Goal: Task Accomplishment & Management: Complete application form

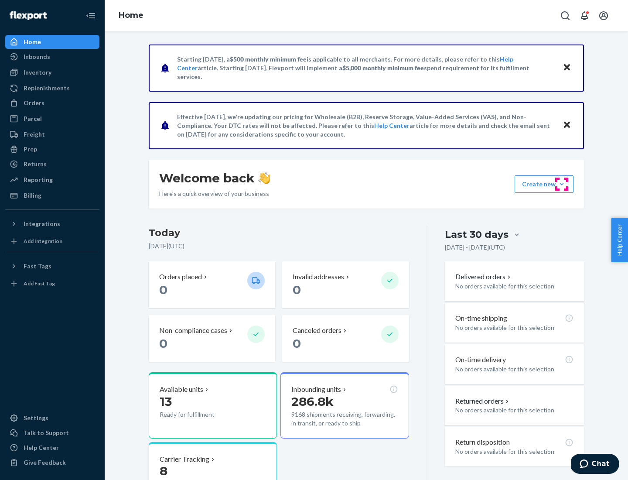
click at [561, 184] on button "Create new Create new inbound Create new order Create new product" at bounding box center [543, 183] width 59 height 17
click at [52, 57] on div "Inbounds" at bounding box center [52, 57] width 92 height 12
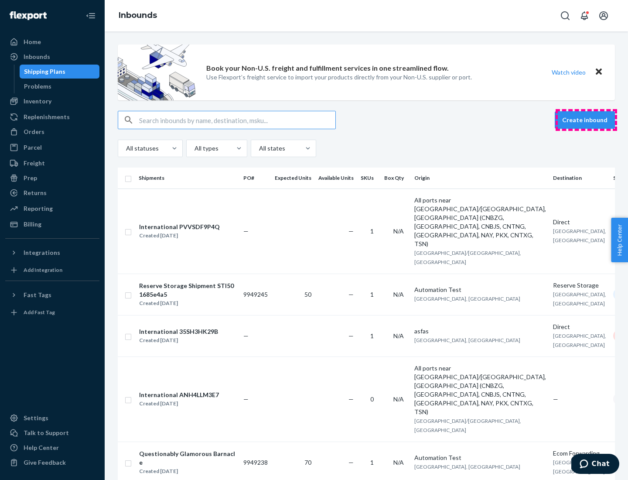
click at [586, 120] on button "Create inbound" at bounding box center [585, 119] width 60 height 17
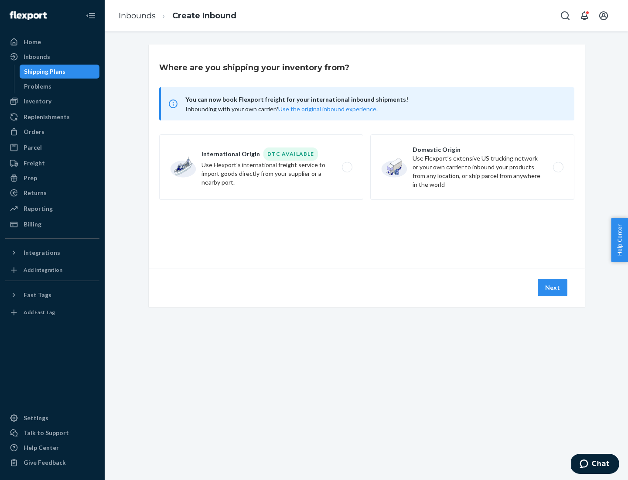
click at [472, 167] on label "Domestic Origin Use Flexport’s extensive US trucking network or your own carrie…" at bounding box center [472, 166] width 204 height 65
click at [558, 167] on input "Domestic Origin Use Flexport’s extensive US trucking network or your own carrie…" at bounding box center [561, 167] width 6 height 6
radio input "true"
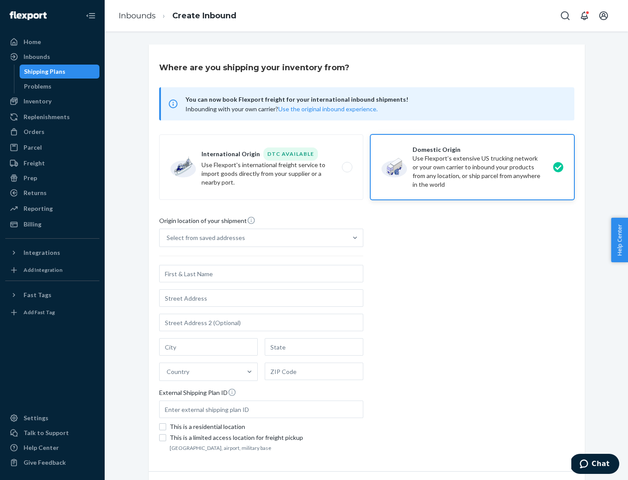
click at [204, 238] on div "Select from saved addresses" at bounding box center [206, 237] width 78 height 9
click at [167, 238] on input "Select from saved addresses" at bounding box center [167, 237] width 1 height 9
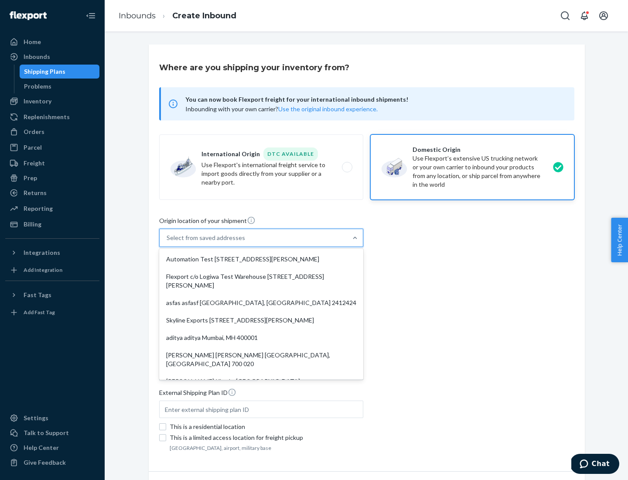
scroll to position [3, 0]
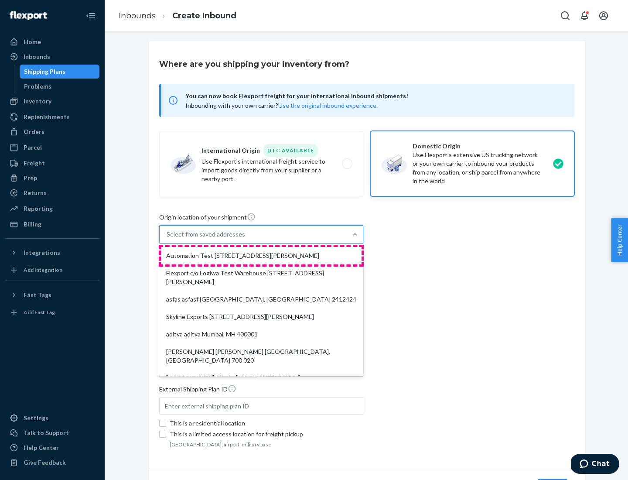
click at [261, 255] on div "Automation Test [STREET_ADDRESS][PERSON_NAME]" at bounding box center [261, 255] width 201 height 17
click at [167, 238] on input "option Automation Test [STREET_ADDRESS][PERSON_NAME]. 9 results available. Use …" at bounding box center [167, 234] width 1 height 9
type input "Automation Test"
type input "9th Floor"
type input "[GEOGRAPHIC_DATA]"
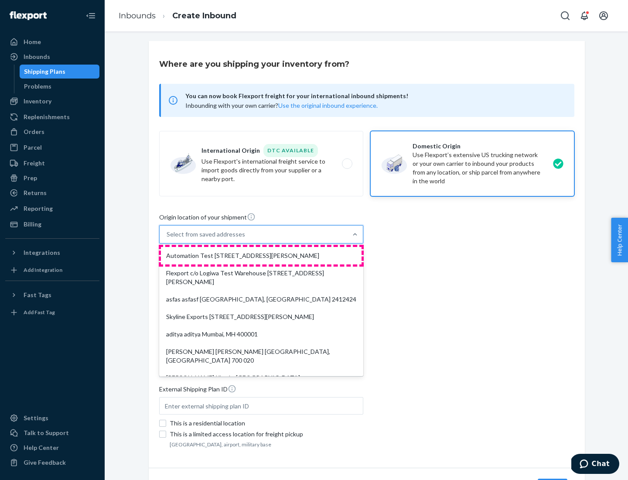
type input "CA"
type input "94104"
type input "[STREET_ADDRESS][PERSON_NAME]"
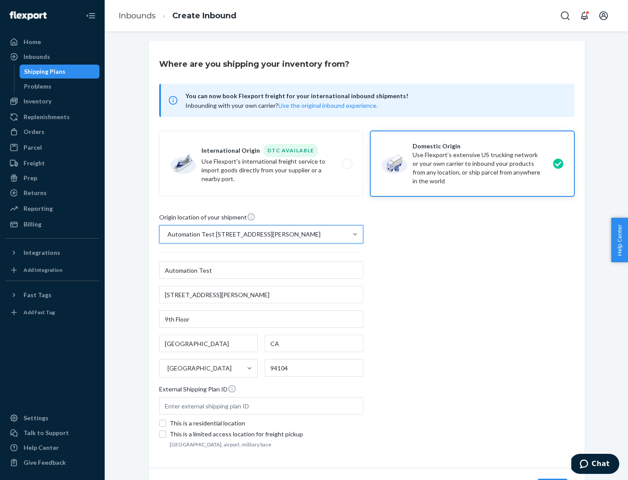
scroll to position [51, 0]
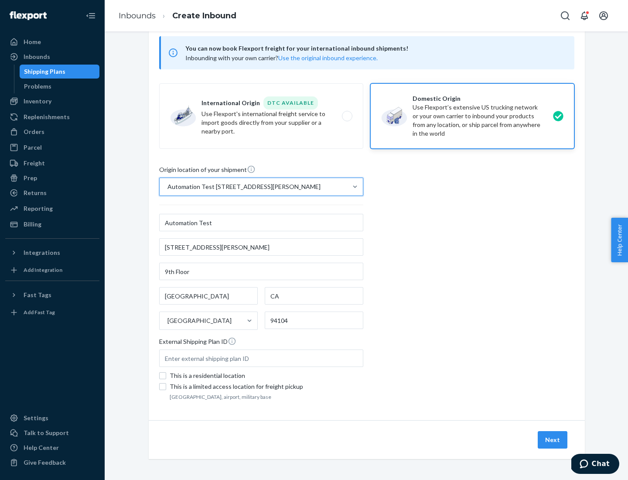
click at [553, 439] on button "Next" at bounding box center [553, 439] width 30 height 17
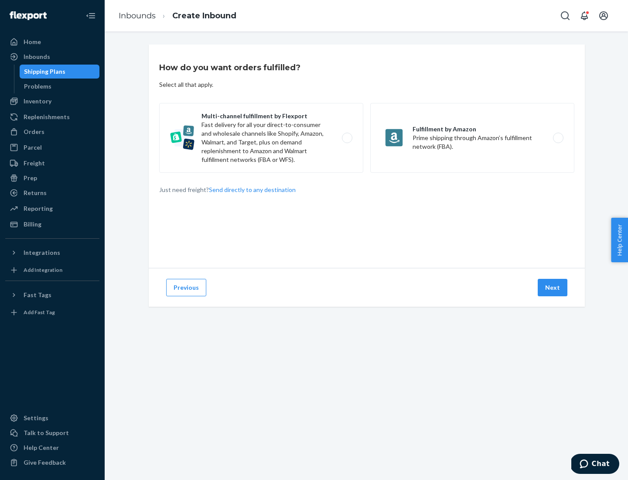
click at [261, 138] on label "Multi-channel fulfillment by Flexport Fast delivery for all your direct-to-cons…" at bounding box center [261, 138] width 204 height 70
click at [347, 138] on input "Multi-channel fulfillment by Flexport Fast delivery for all your direct-to-cons…" at bounding box center [350, 138] width 6 height 6
radio input "true"
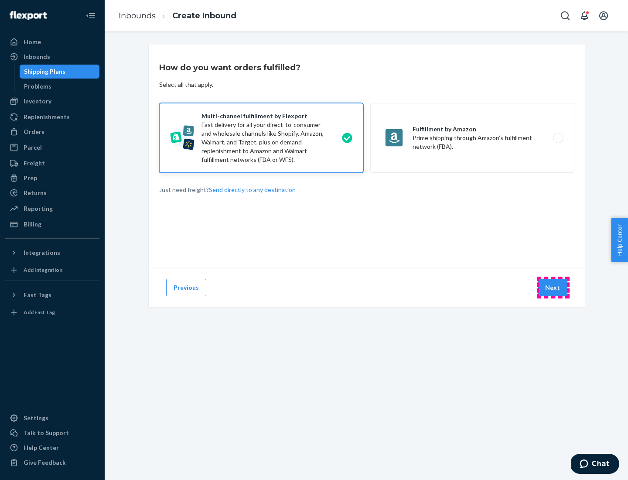
click at [553, 287] on button "Next" at bounding box center [553, 287] width 30 height 17
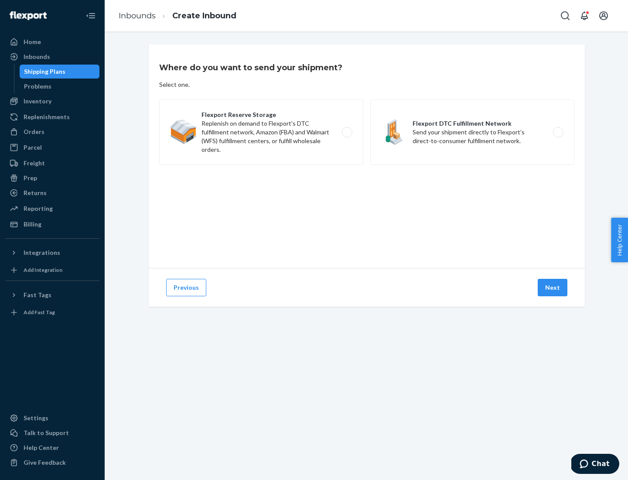
click at [472, 132] on label "Flexport DTC Fulfillment Network Send your shipment directly to Flexport's dire…" at bounding box center [472, 131] width 204 height 65
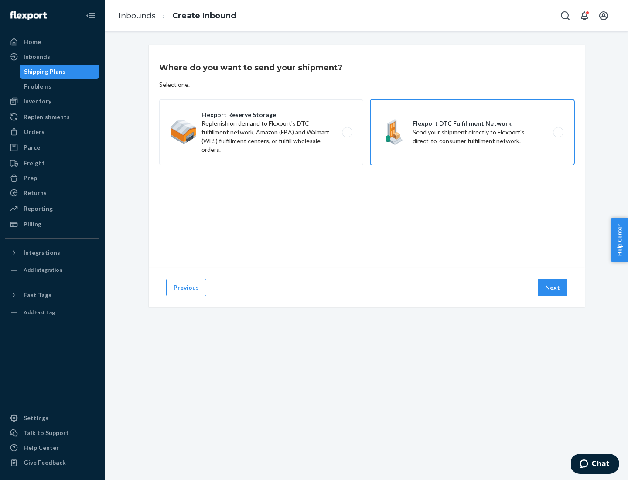
click at [558, 132] on input "Flexport DTC Fulfillment Network Send your shipment directly to Flexport's dire…" at bounding box center [561, 132] width 6 height 6
radio input "true"
click at [553, 287] on button "Next" at bounding box center [553, 287] width 30 height 17
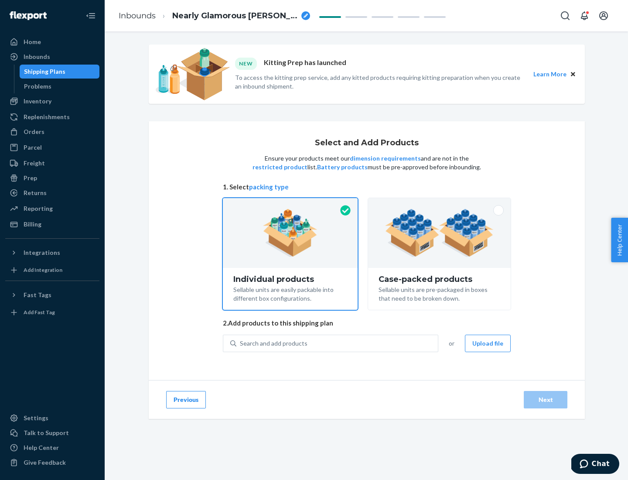
click at [439, 233] on img at bounding box center [439, 233] width 109 height 48
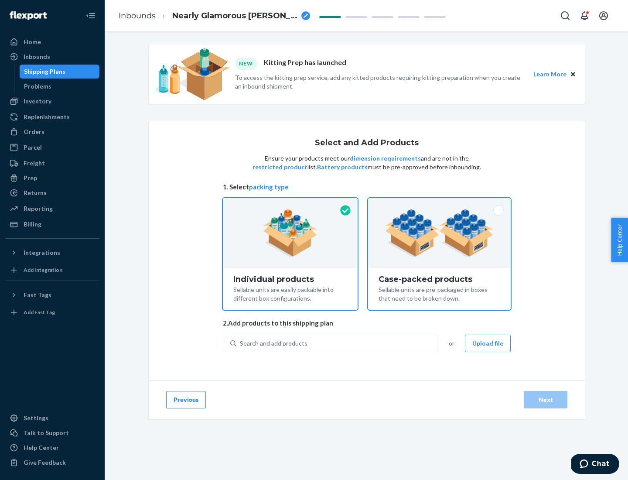
click at [439, 204] on input "Case-packed products Sellable units are pre-packaged in boxes that need to be b…" at bounding box center [439, 201] width 6 height 6
radio input "true"
radio input "false"
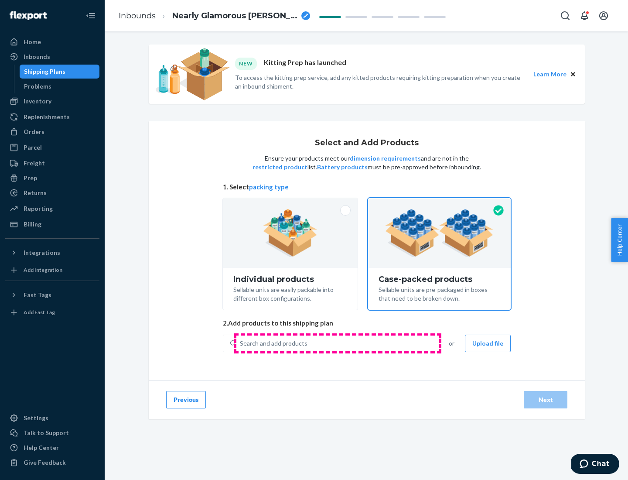
click at [337, 343] on div "Search and add products" at bounding box center [336, 343] width 201 height 16
click at [241, 343] on input "Search and add products" at bounding box center [240, 343] width 1 height 9
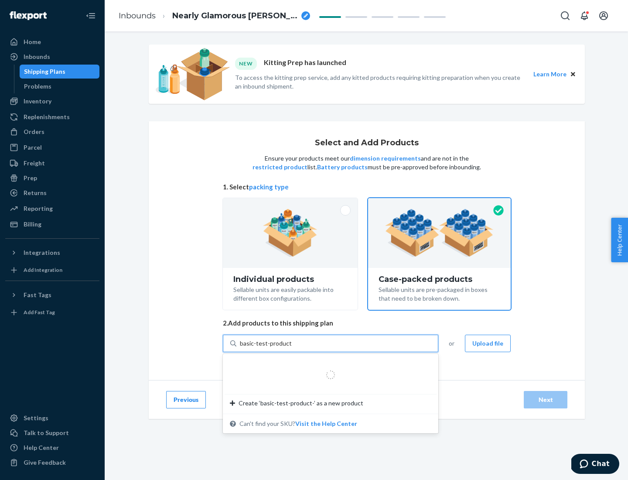
type input "basic-test-product-1"
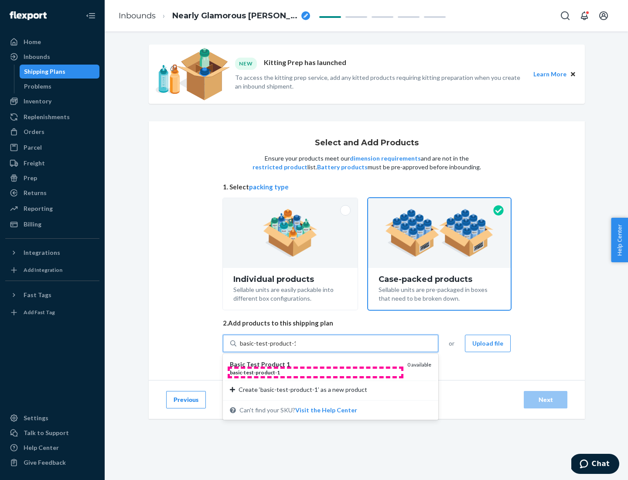
click at [315, 372] on div "basic - test - product - 1" at bounding box center [315, 371] width 170 height 7
click at [296, 347] on input "basic-test-product-1" at bounding box center [268, 343] width 56 height 9
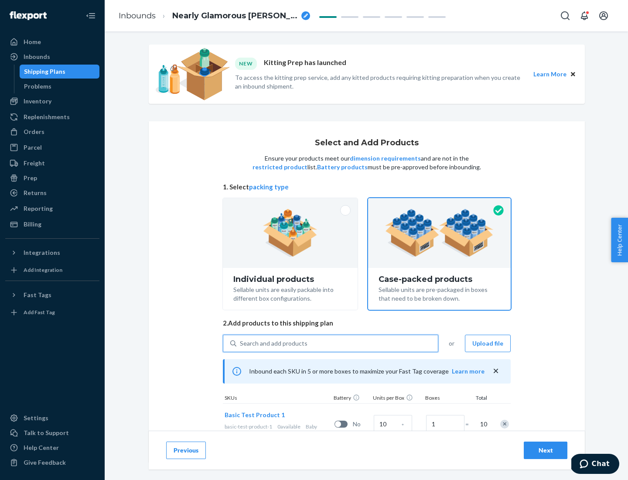
scroll to position [31, 0]
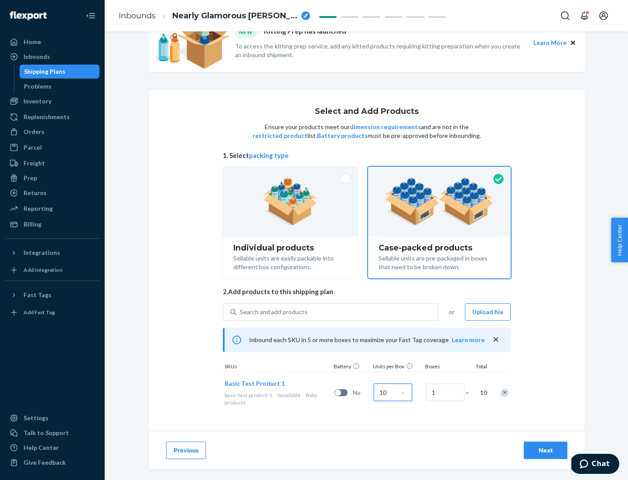
type input "10"
type input "7"
click at [545, 450] on div "Next" at bounding box center [545, 450] width 29 height 9
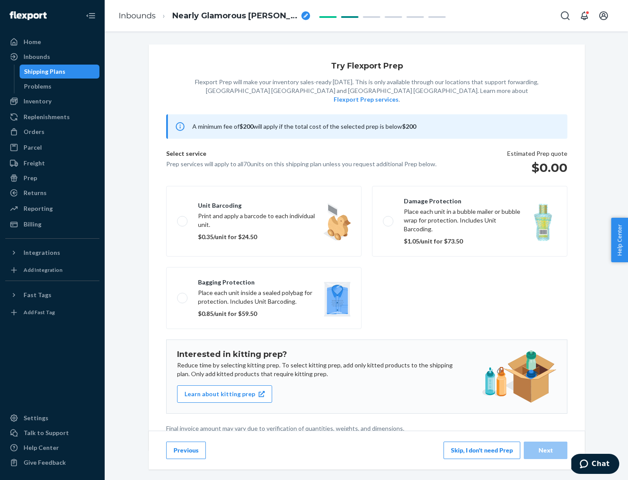
scroll to position [2, 0]
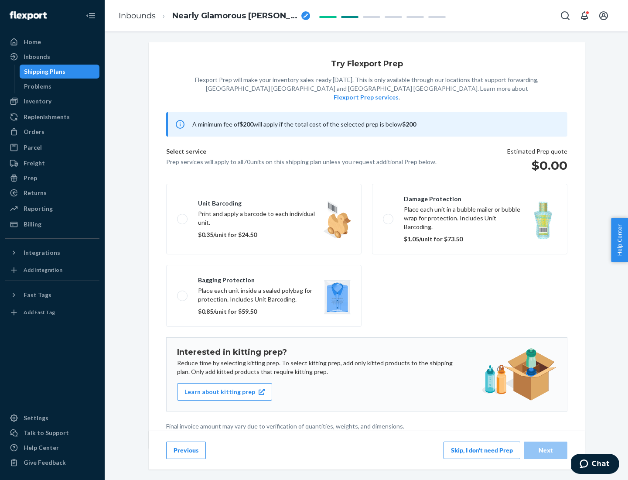
click at [264, 278] on label "Bagging protection Place each unit inside a sealed polybag for protection. Incl…" at bounding box center [263, 296] width 195 height 62
click at [183, 293] on input "Bagging protection Place each unit inside a sealed polybag for protection. Incl…" at bounding box center [180, 296] width 6 height 6
checkbox input "true"
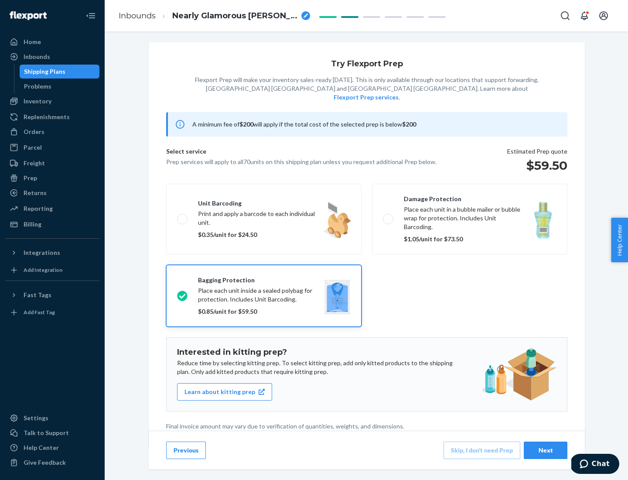
click at [545, 449] on div "Next" at bounding box center [545, 450] width 29 height 9
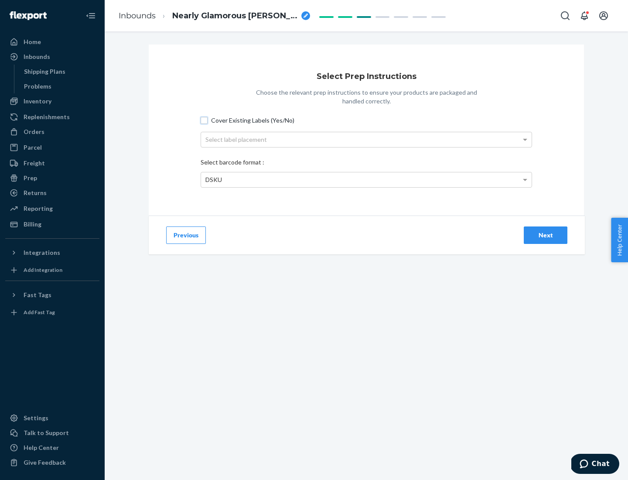
click at [204, 120] on input "Cover Existing Labels (Yes/No)" at bounding box center [204, 120] width 7 height 7
checkbox input "true"
click at [366, 139] on div "Select label placement" at bounding box center [366, 139] width 330 height 15
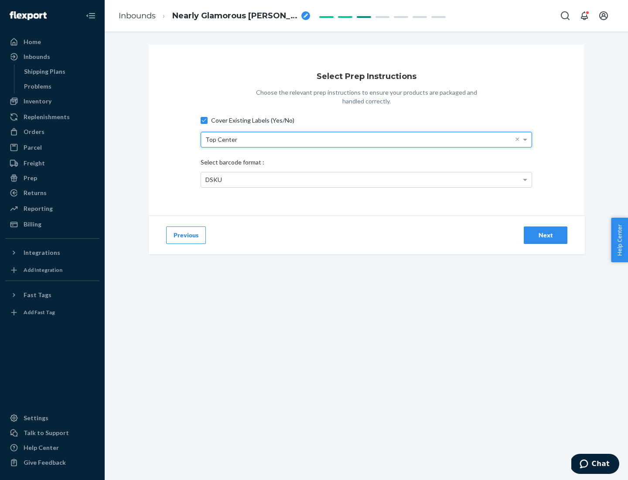
click at [366, 179] on div "DSKU" at bounding box center [366, 179] width 330 height 15
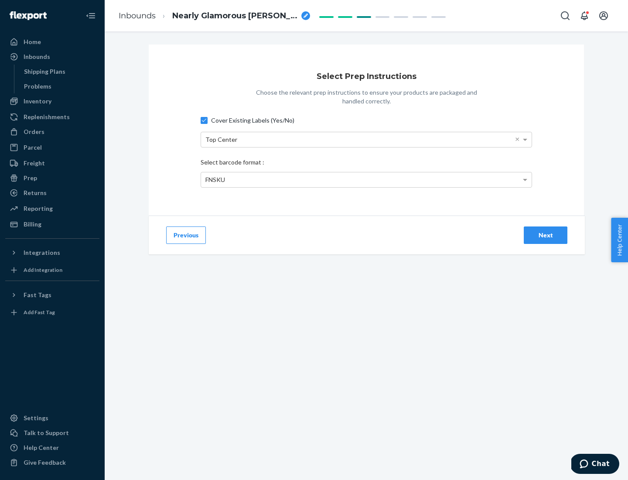
click at [545, 235] on div "Next" at bounding box center [545, 235] width 29 height 9
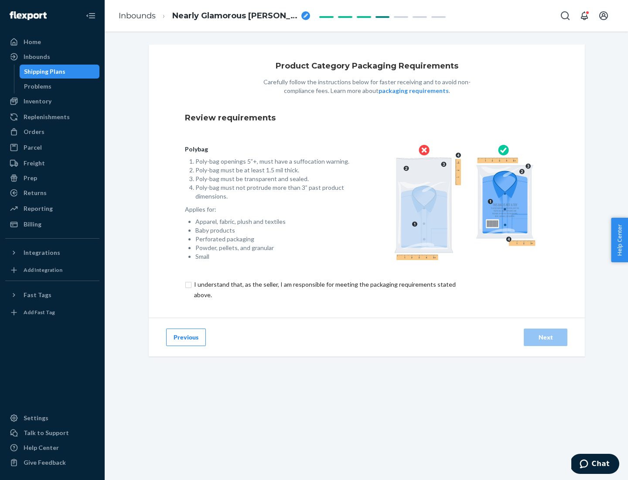
click at [324, 289] on input "checkbox" at bounding box center [330, 289] width 290 height 21
checkbox input "true"
click at [545, 337] on div "Next" at bounding box center [545, 337] width 29 height 9
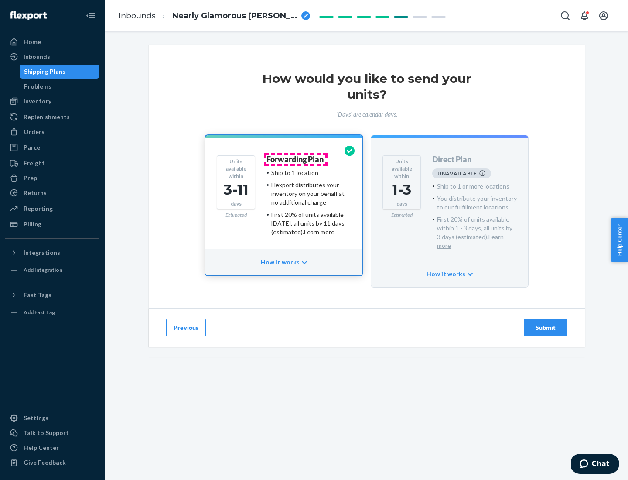
click at [296, 159] on h4 "Forwarding Plan" at bounding box center [294, 159] width 57 height 9
click at [545, 323] on div "Submit" at bounding box center [545, 327] width 29 height 9
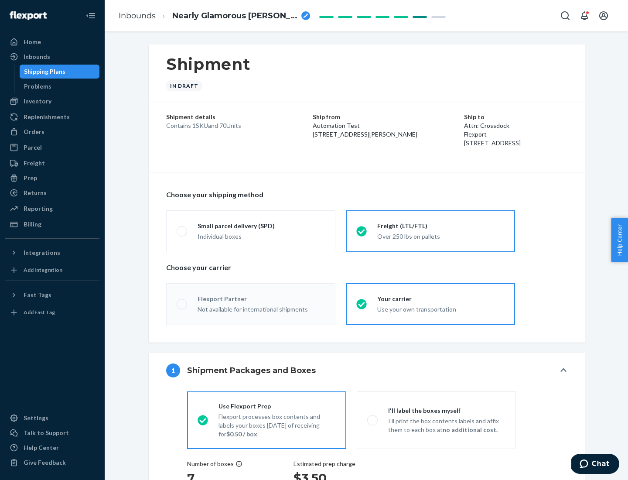
radio input "true"
radio input "false"
radio input "true"
radio input "false"
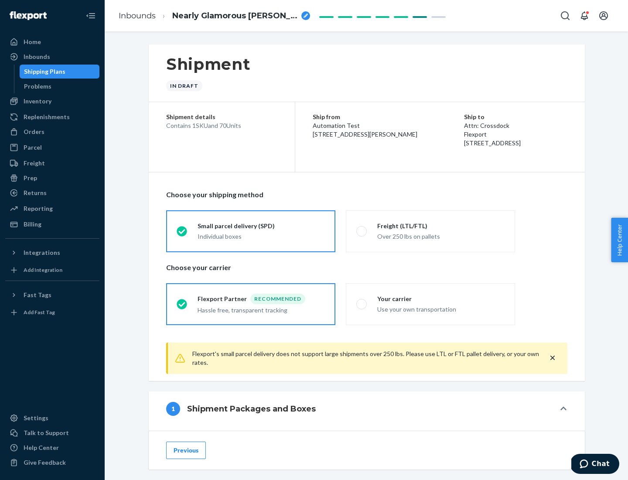
click at [430, 231] on div "Over 250 lbs on pallets" at bounding box center [440, 235] width 127 height 10
click at [362, 231] on input "Freight (LTL/FTL) Over 250 lbs on pallets" at bounding box center [359, 231] width 6 height 6
radio input "true"
radio input "false"
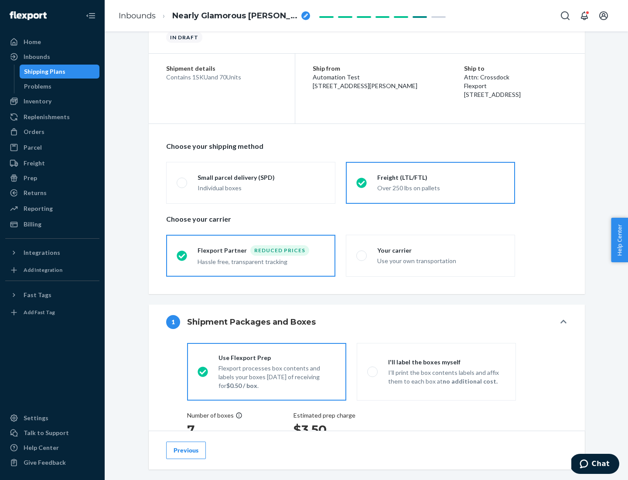
click at [251, 255] on div "Hassle free, transparent tracking" at bounding box center [260, 260] width 127 height 10
click at [182, 255] on input "Flexport Partner Reduced prices Hassle free, transparent tracking" at bounding box center [180, 255] width 6 height 6
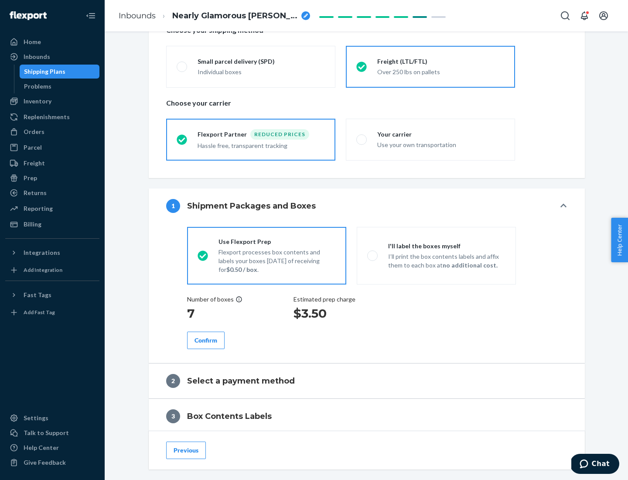
click at [436, 255] on p "I’ll print the box contents labels and affix them to each box at no additional …" at bounding box center [446, 260] width 117 height 17
click at [373, 255] on input "I'll label the boxes myself I’ll print the box contents labels and affix them t…" at bounding box center [370, 255] width 6 height 6
radio input "true"
radio input "false"
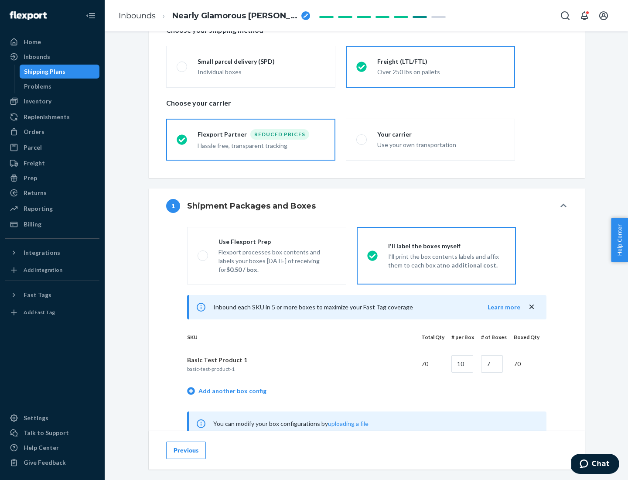
scroll to position [272, 0]
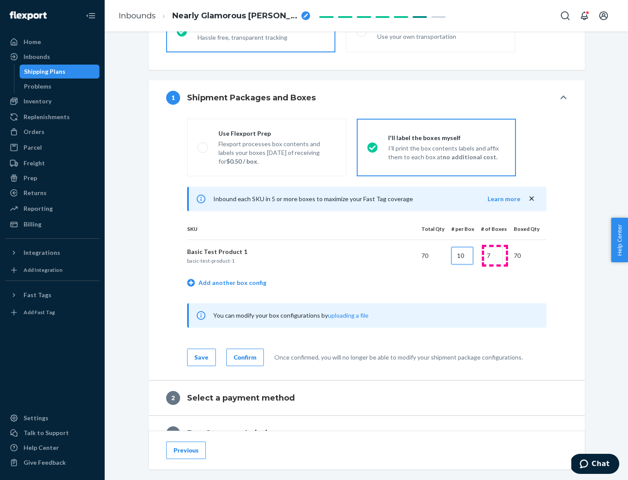
type input "10"
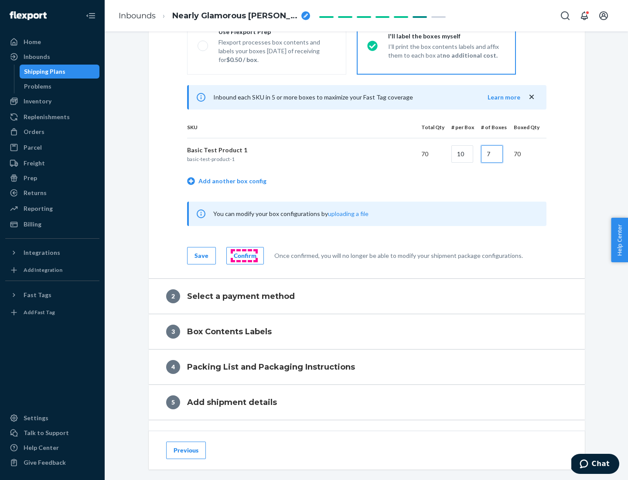
type input "7"
click at [244, 255] on div "Confirm" at bounding box center [245, 255] width 23 height 9
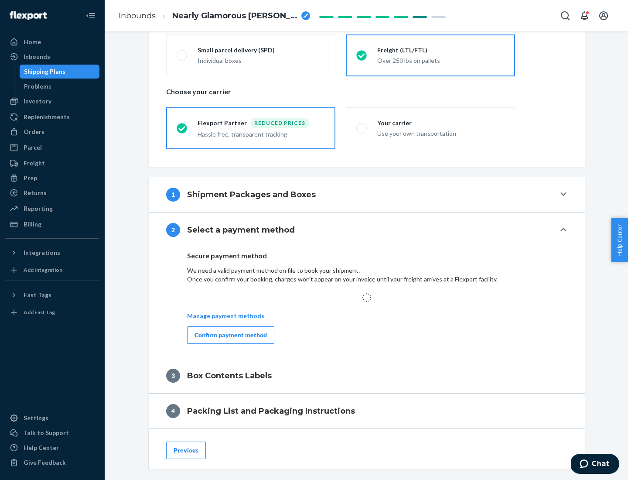
scroll to position [255, 0]
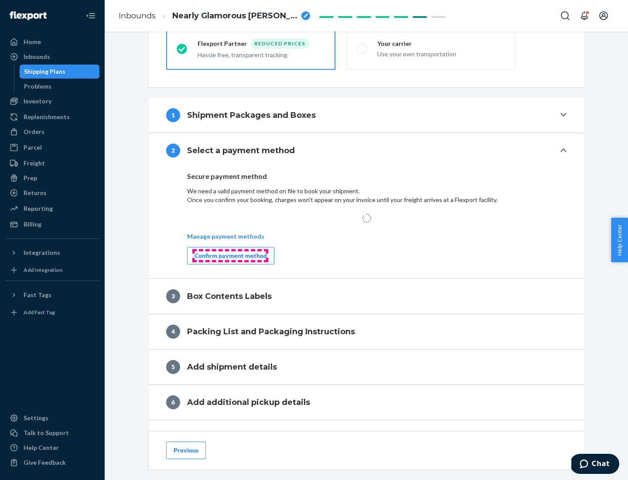
click at [230, 255] on div "Confirm payment method" at bounding box center [230, 255] width 72 height 9
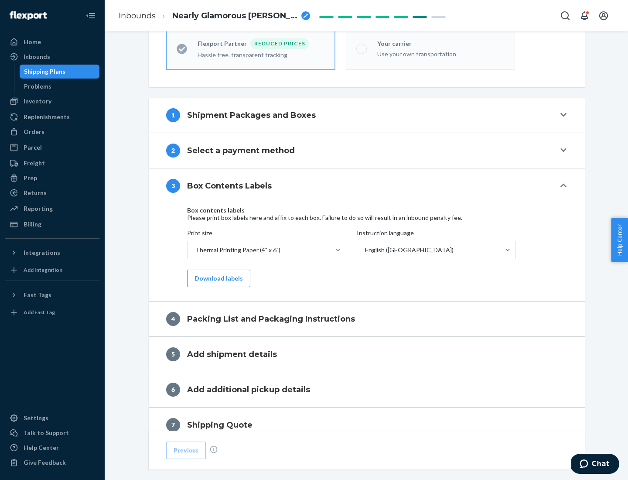
scroll to position [278, 0]
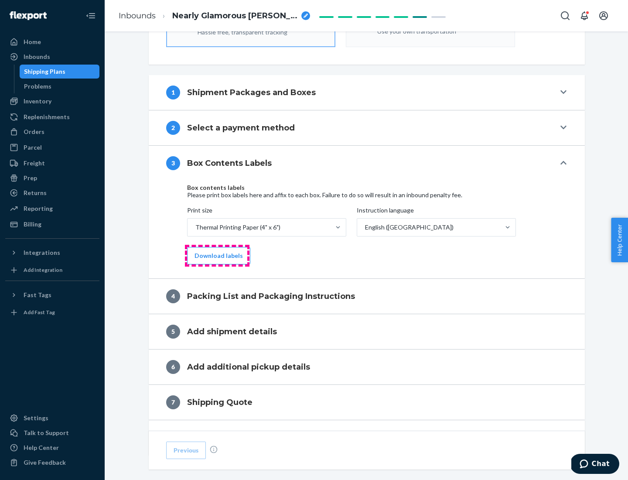
click at [217, 255] on button "Download labels" at bounding box center [218, 255] width 63 height 17
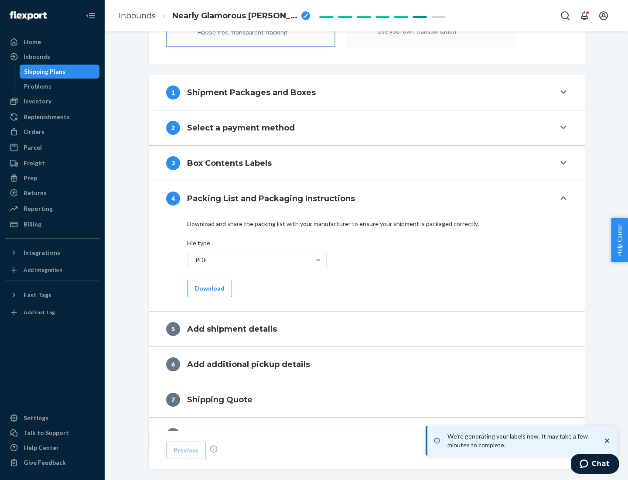
scroll to position [310, 0]
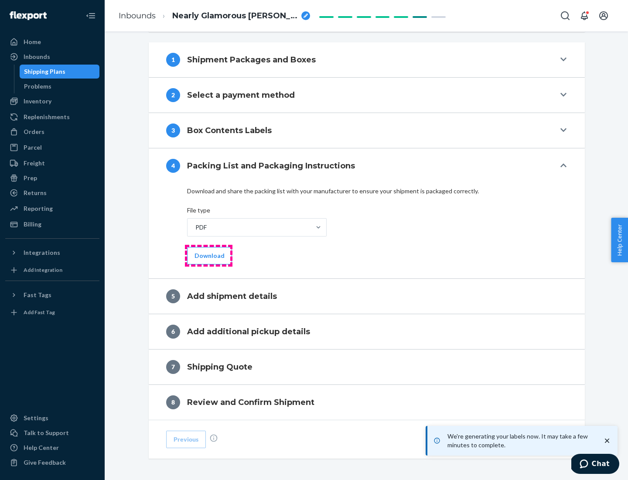
click at [208, 255] on button "Download" at bounding box center [209, 255] width 45 height 17
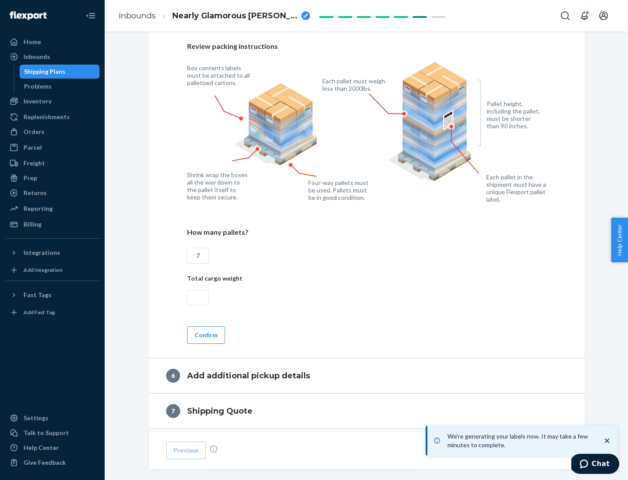
scroll to position [601, 0]
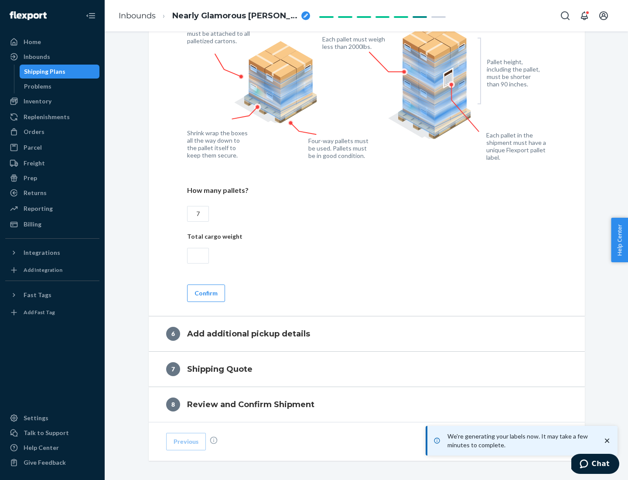
type input "7"
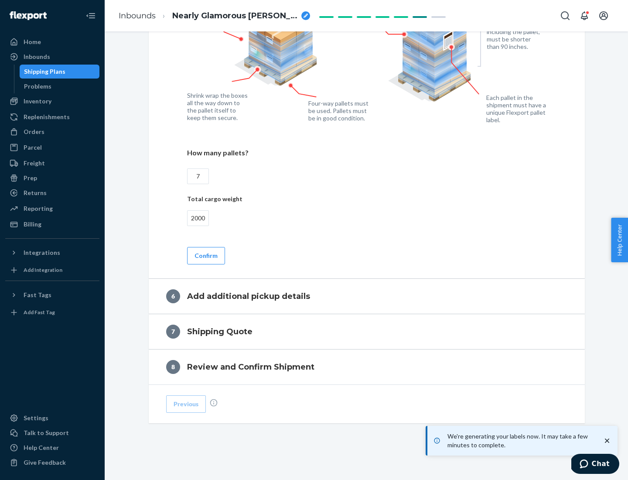
type input "2000"
click at [205, 255] on button "Confirm" at bounding box center [206, 255] width 38 height 17
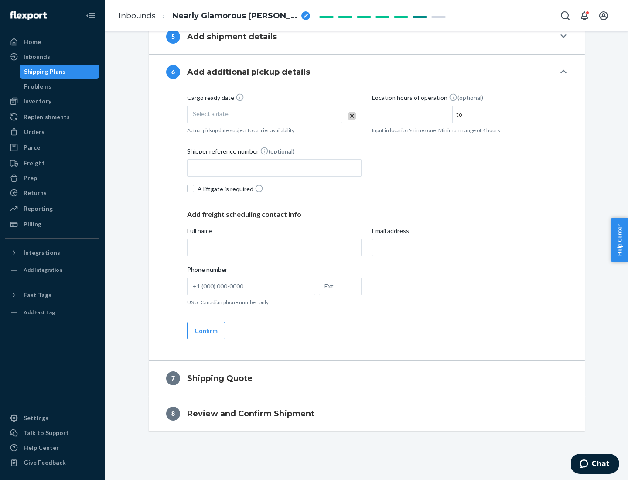
scroll to position [333, 0]
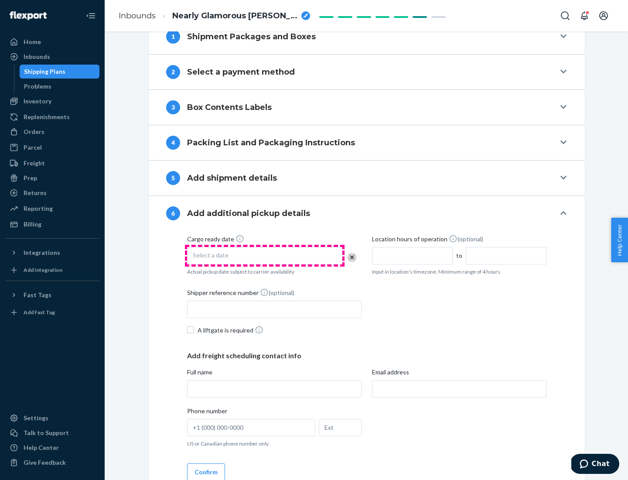
click at [265, 255] on div "Select a date" at bounding box center [264, 255] width 155 height 17
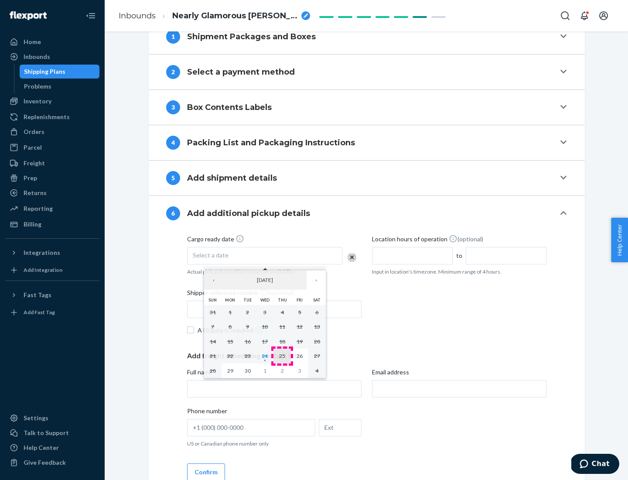
click at [282, 355] on abbr "25" at bounding box center [282, 355] width 6 height 7
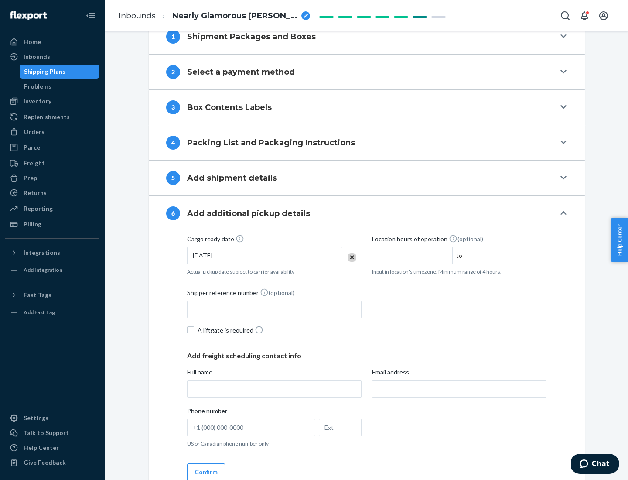
scroll to position [466, 0]
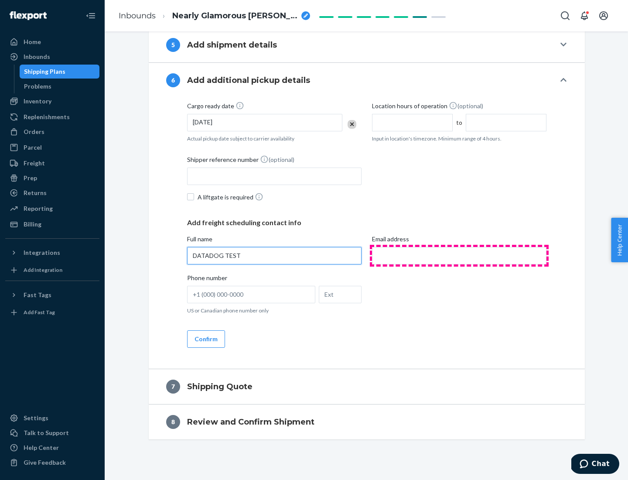
type input "DATADOG TEST"
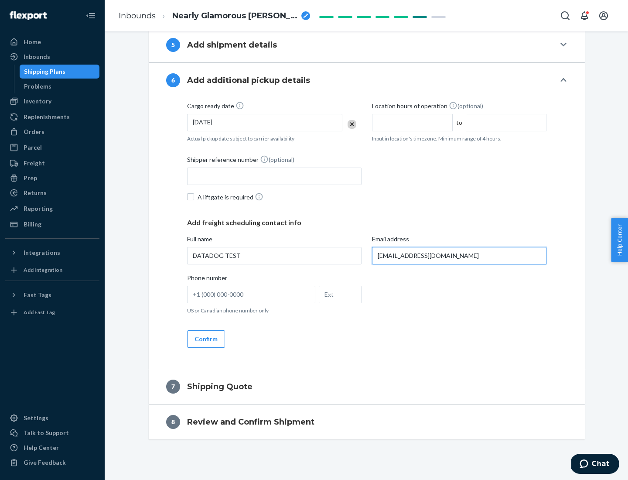
scroll to position [475, 0]
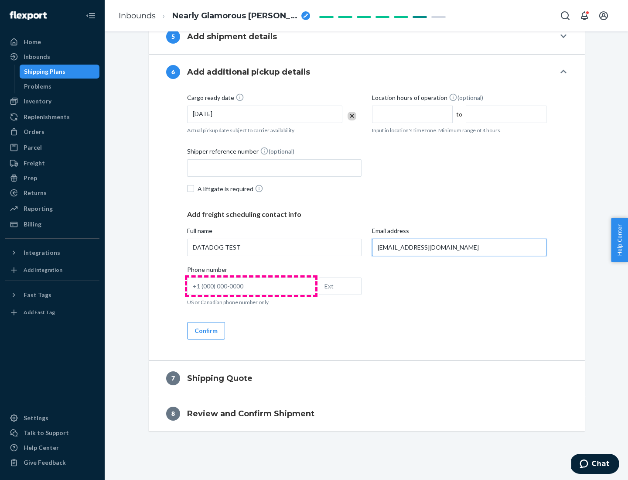
type input "[EMAIL_ADDRESS][DOMAIN_NAME]"
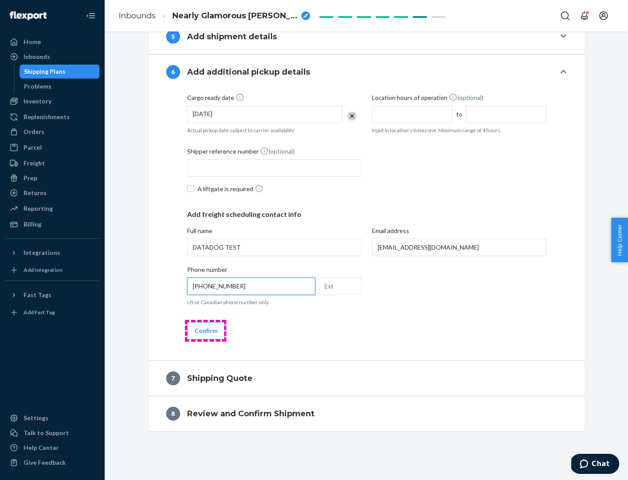
type input "[PHONE_NUMBER]"
click at [205, 330] on button "Confirm" at bounding box center [206, 330] width 38 height 17
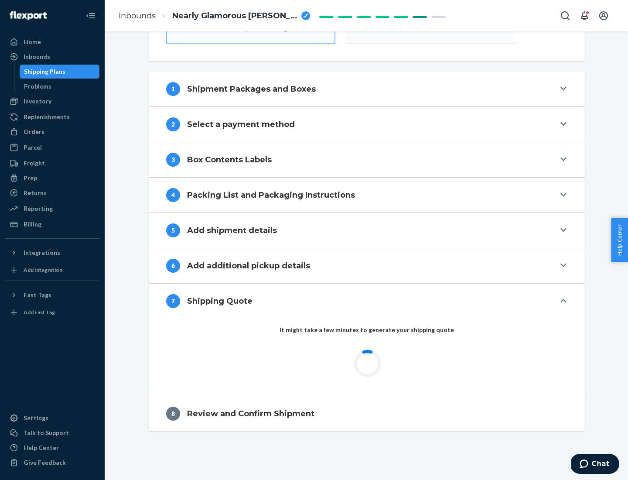
scroll to position [313, 0]
